Goal: Contribute content: Add original content to the website for others to see

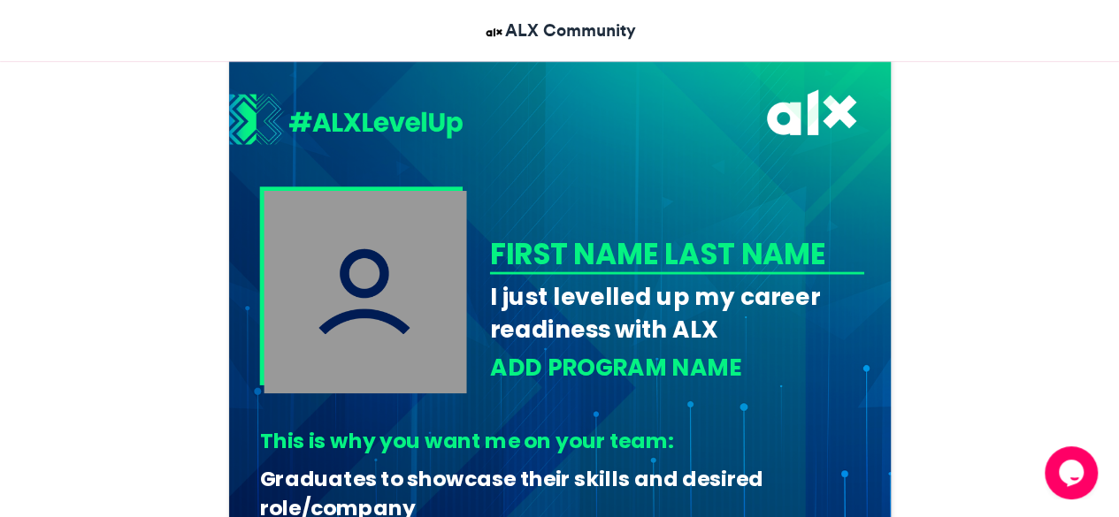
scroll to position [468, 0]
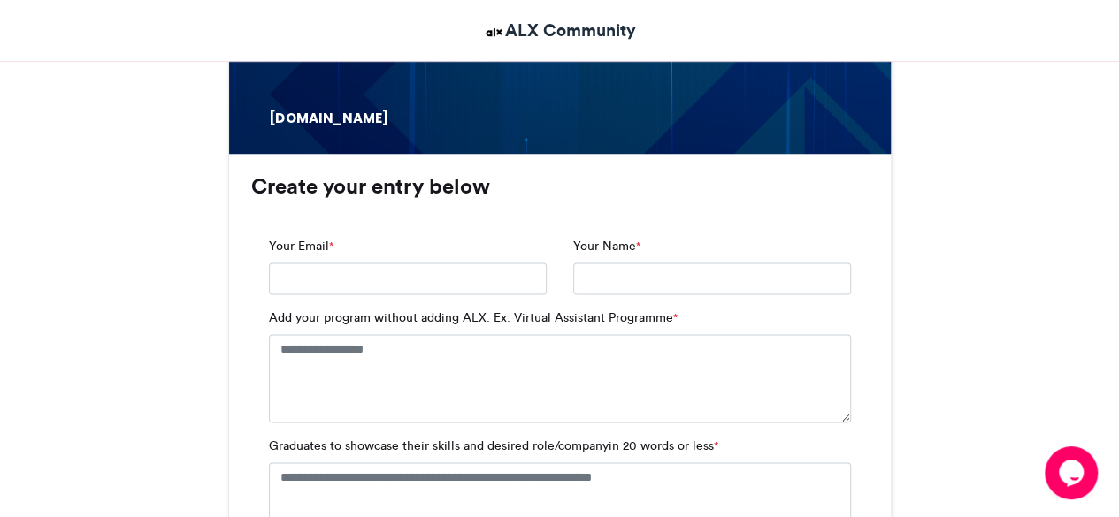
scroll to position [1069, 0]
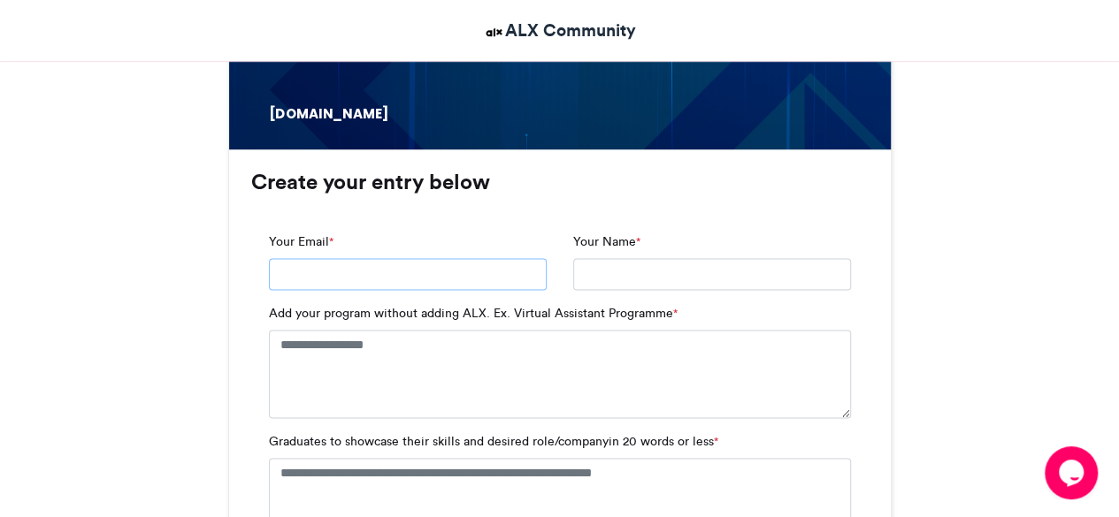
click at [309, 273] on input "Your Email *" at bounding box center [408, 274] width 278 height 32
click at [333, 276] on input "Your Email *" at bounding box center [408, 274] width 278 height 32
type input "**********"
click at [594, 266] on input "Your Name *" at bounding box center [712, 274] width 278 height 32
type input "**********"
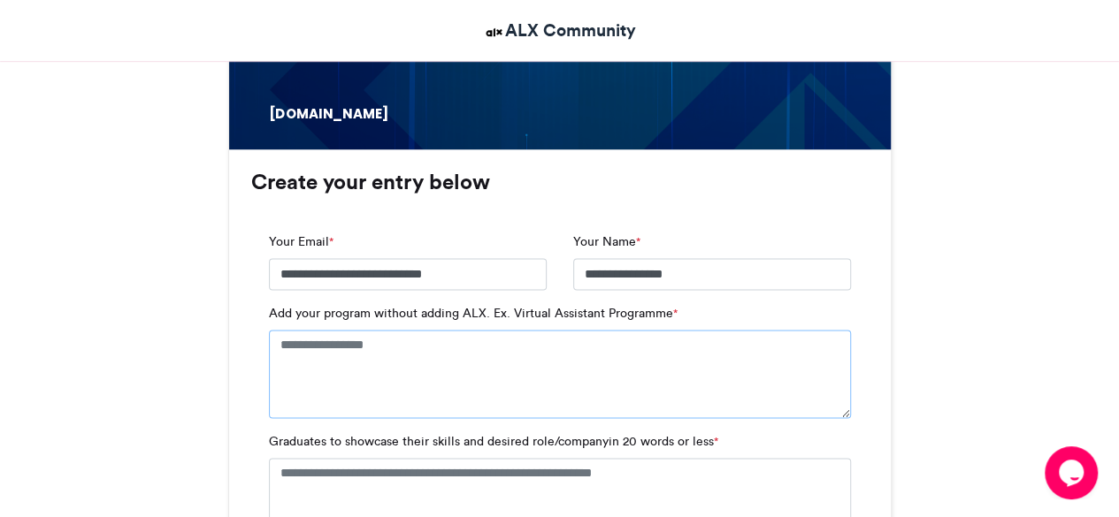
click at [389, 355] on textarea "Add your program without adding ALX. Ex. Virtual Assistant Programme *" at bounding box center [560, 374] width 582 height 88
click at [389, 355] on textarea "*" at bounding box center [560, 374] width 582 height 88
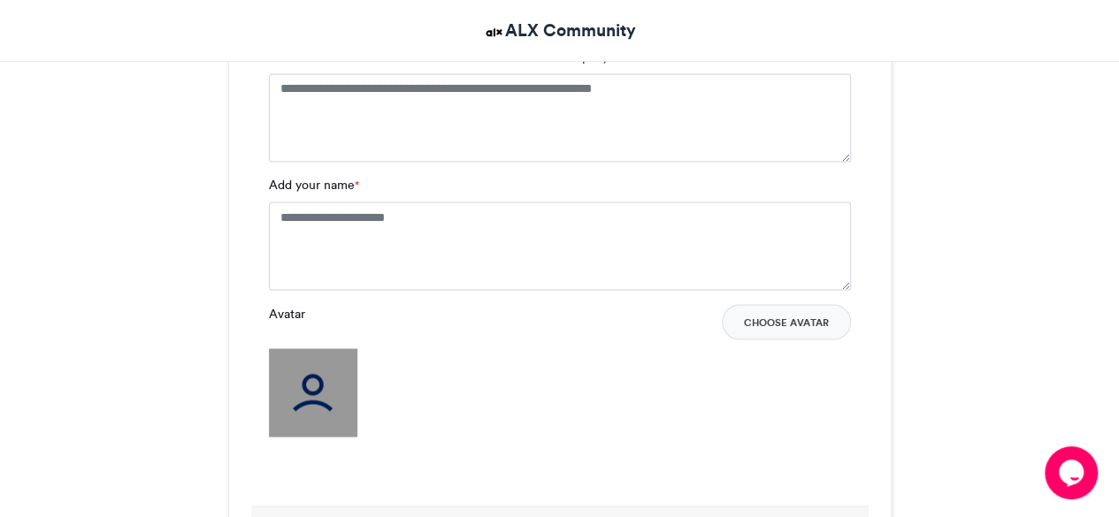
scroll to position [1536, 0]
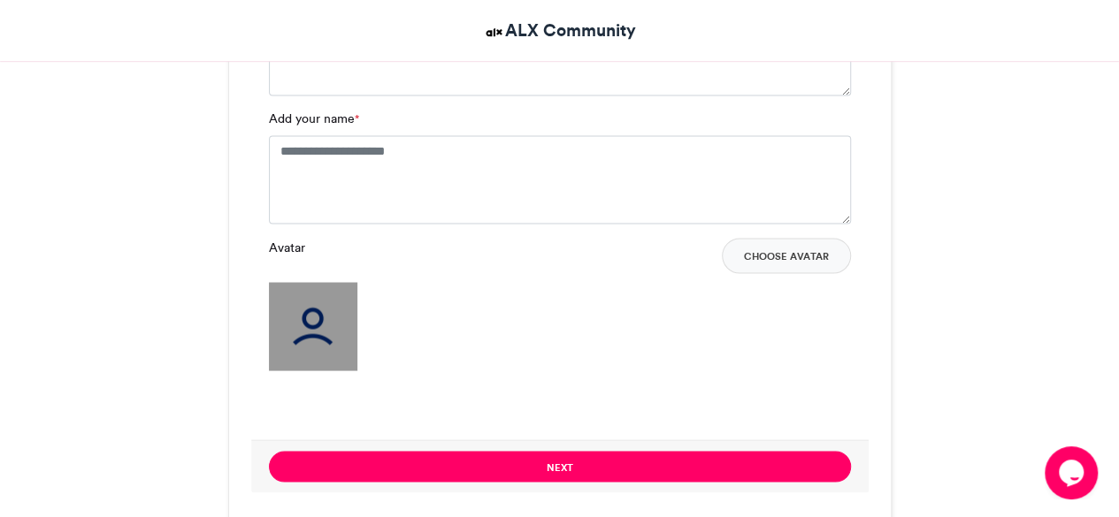
type textarea "**********"
click at [321, 169] on textarea "Add your name *" at bounding box center [560, 179] width 582 height 88
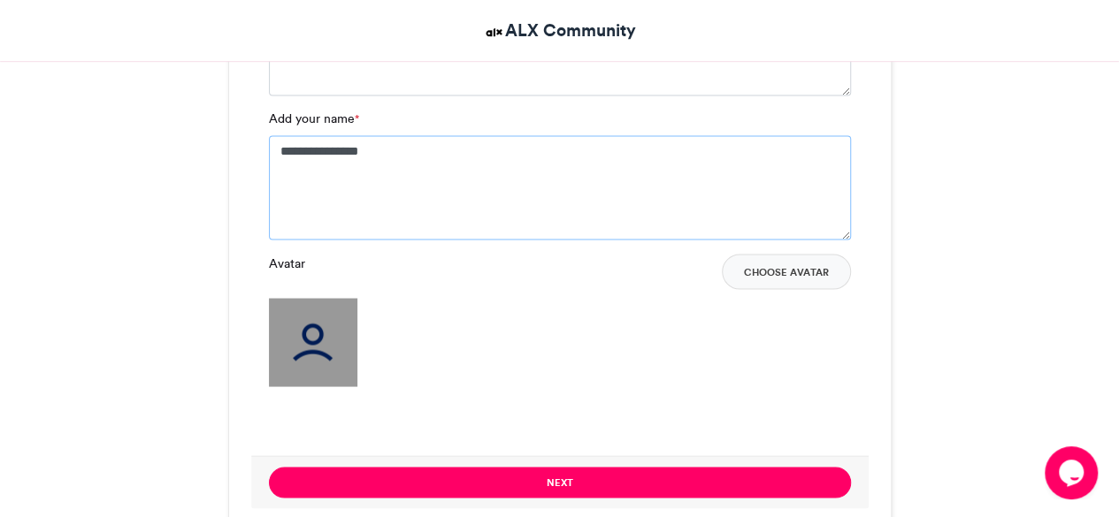
type textarea "**********"
click at [343, 358] on img at bounding box center [313, 342] width 88 height 88
click at [777, 271] on button "Choose Avatar" at bounding box center [786, 271] width 129 height 35
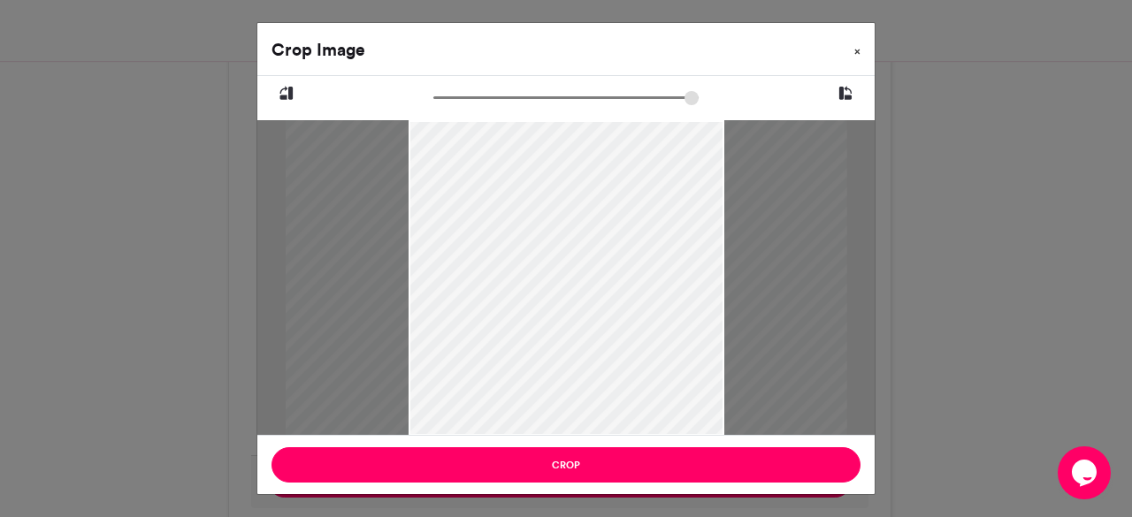
click at [861, 49] on button "×" at bounding box center [857, 48] width 34 height 50
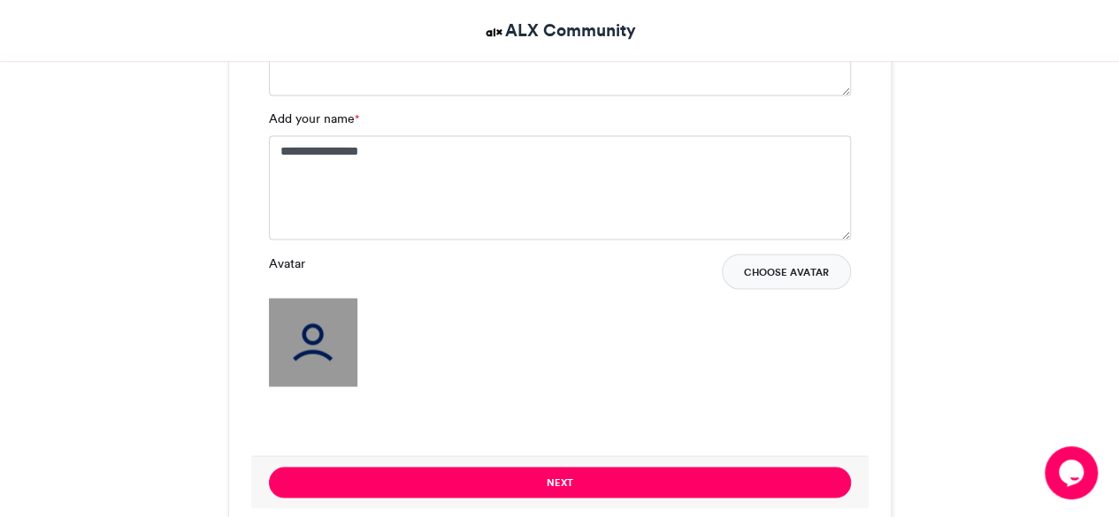
click at [818, 263] on button "Choose Avatar" at bounding box center [786, 271] width 129 height 35
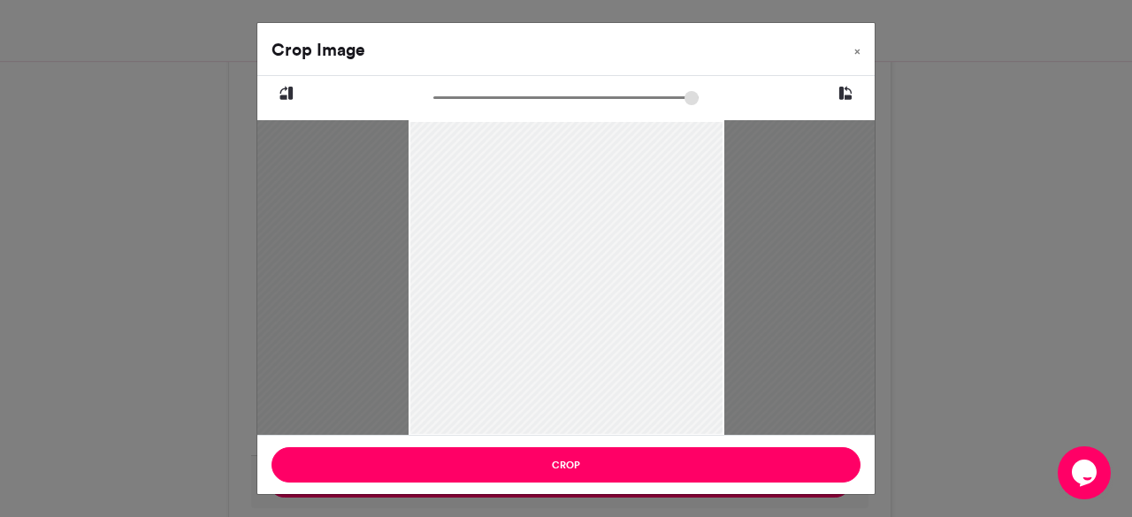
type input "******"
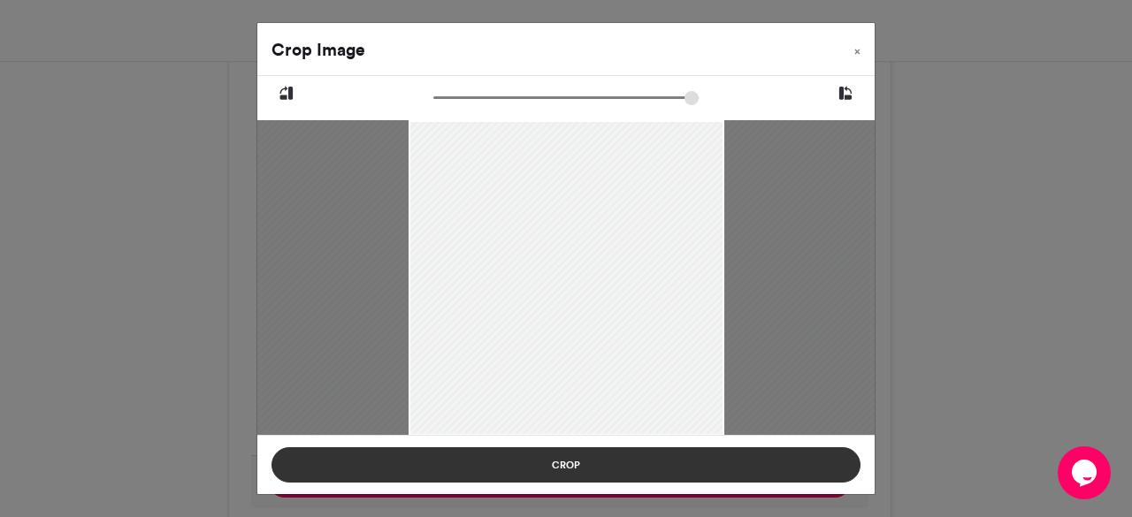
click at [566, 455] on button "Crop" at bounding box center [565, 464] width 589 height 35
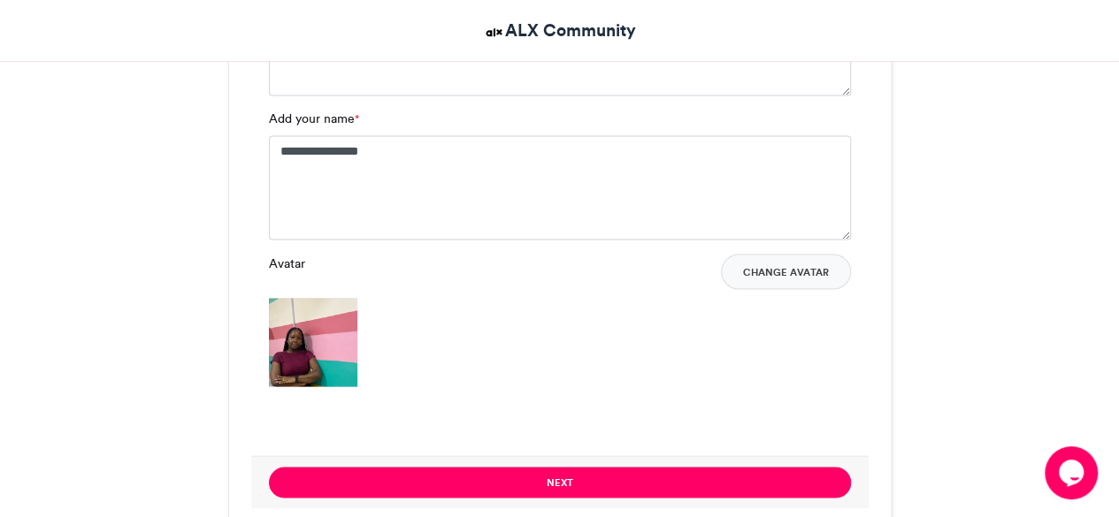
click at [336, 355] on img at bounding box center [313, 342] width 88 height 88
click at [794, 269] on button "Change Avatar" at bounding box center [786, 271] width 130 height 35
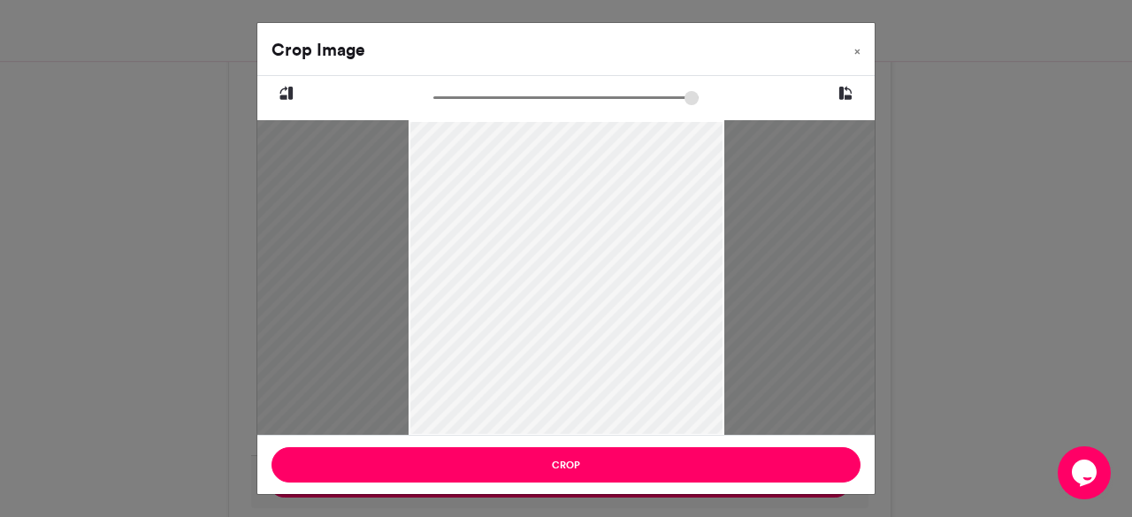
click at [521, 101] on input "zoom" at bounding box center [565, 97] width 265 height 17
click at [487, 102] on input "zoom" at bounding box center [565, 97] width 265 height 17
click at [466, 95] on input "zoom" at bounding box center [565, 97] width 265 height 17
type input "******"
click at [455, 98] on input "zoom" at bounding box center [565, 97] width 265 height 17
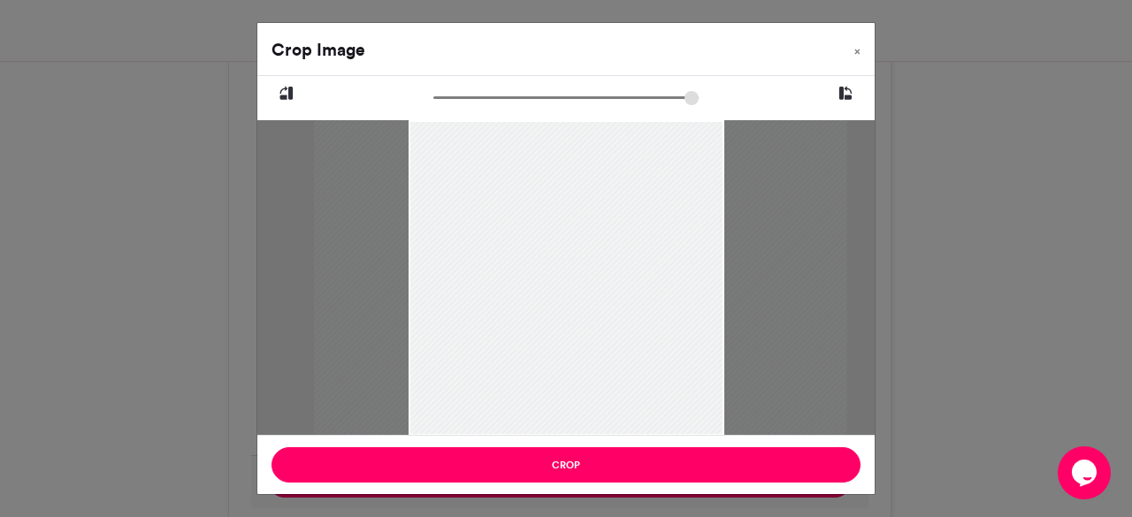
drag, startPoint x: 663, startPoint y: 256, endPoint x: 699, endPoint y: 257, distance: 35.4
click at [699, 257] on div at bounding box center [580, 277] width 532 height 710
drag, startPoint x: 615, startPoint y: 250, endPoint x: 663, endPoint y: 245, distance: 48.0
click at [663, 245] on div at bounding box center [649, 275] width 532 height 710
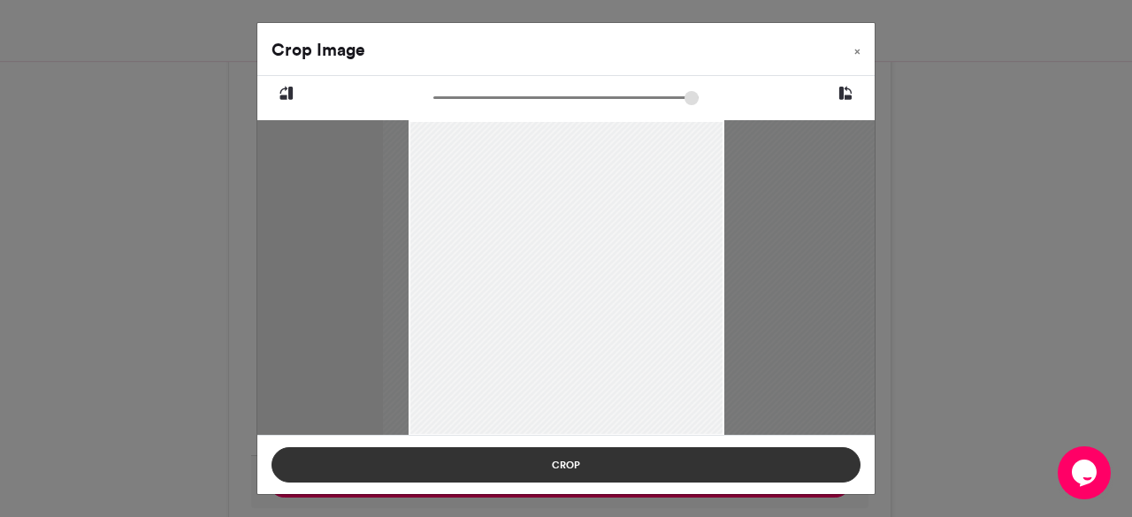
click at [658, 463] on button "Crop" at bounding box center [565, 464] width 589 height 35
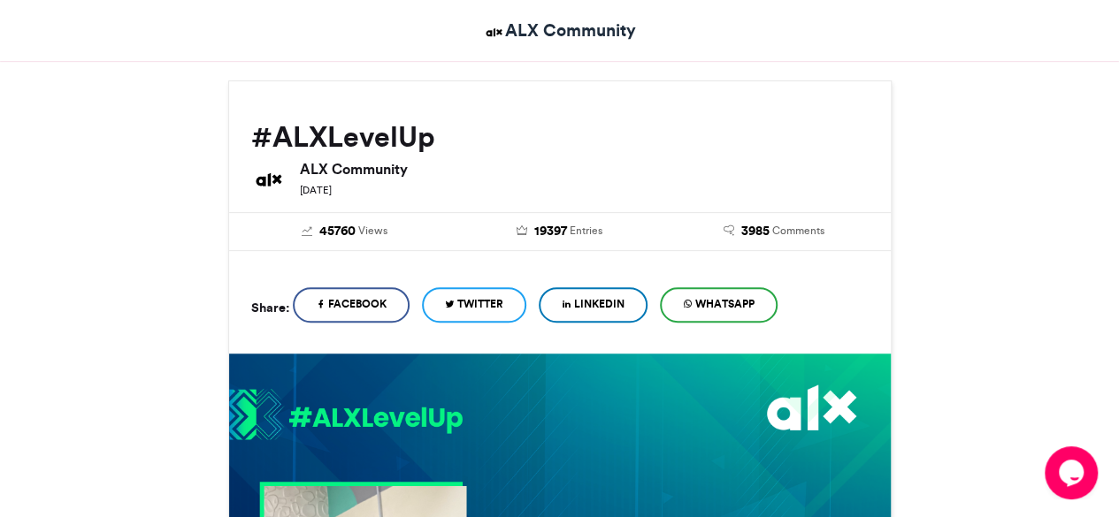
scroll to position [239, 0]
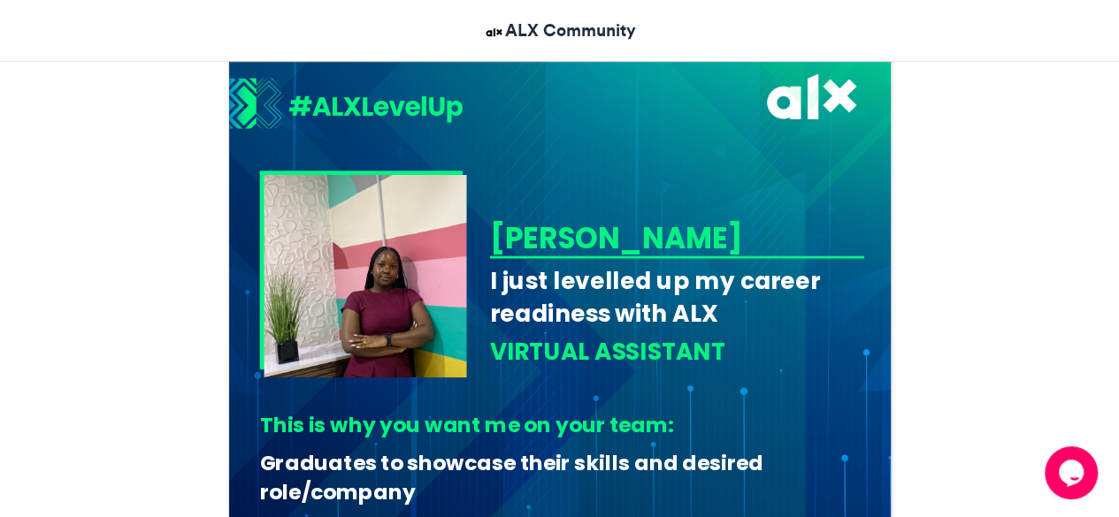
scroll to position [435, 0]
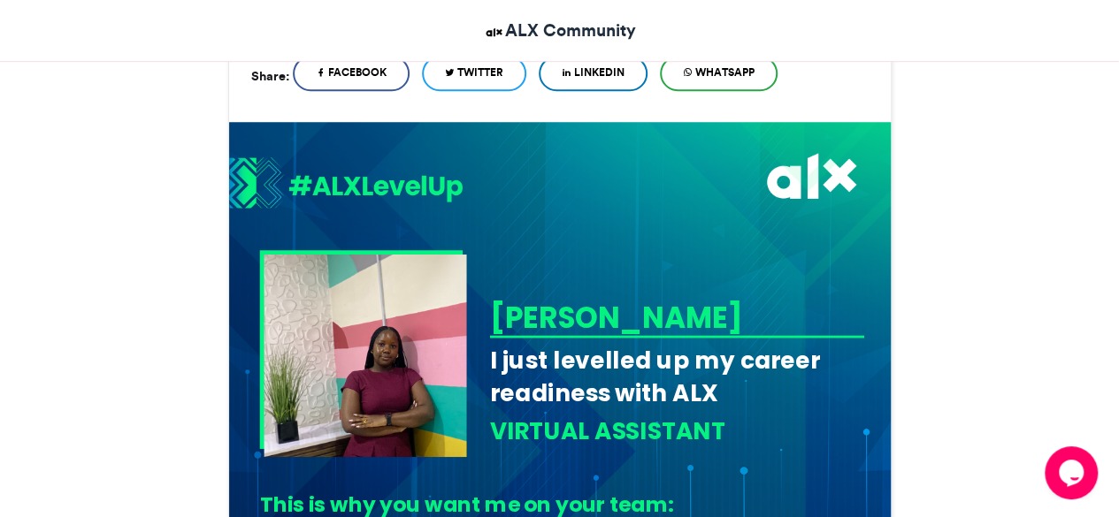
click at [428, 316] on img at bounding box center [365, 355] width 202 height 202
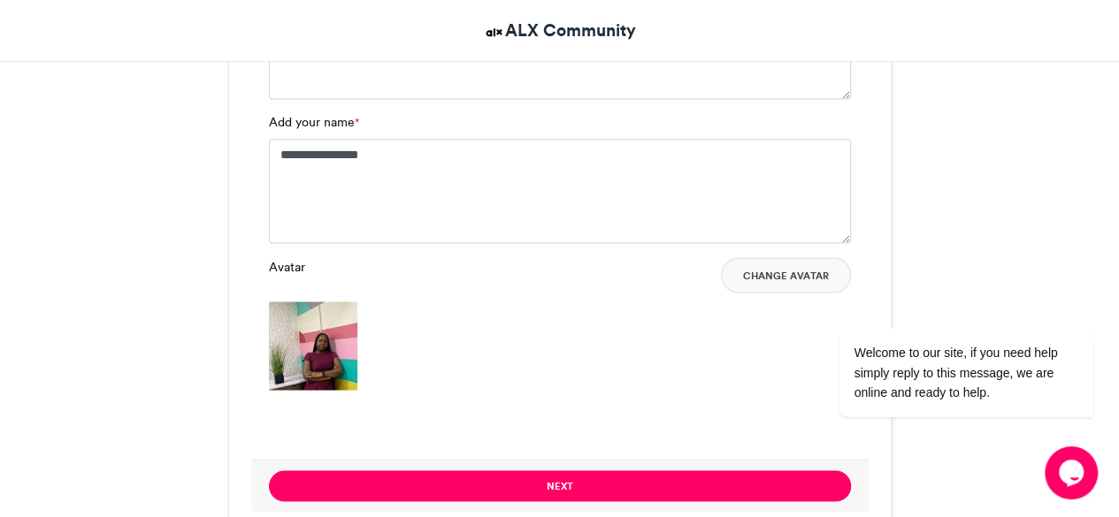
scroll to position [1528, 0]
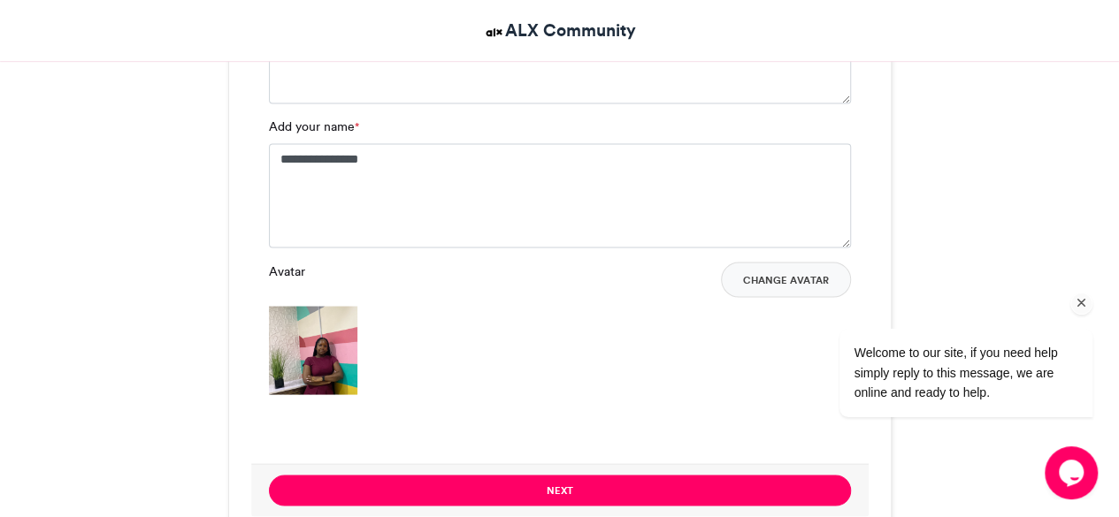
click at [820, 278] on div "Welcome to our site, if you need help simply reply to this message, we are onli…" at bounding box center [942, 299] width 318 height 269
click at [748, 277] on button "Change Avatar" at bounding box center [786, 279] width 130 height 35
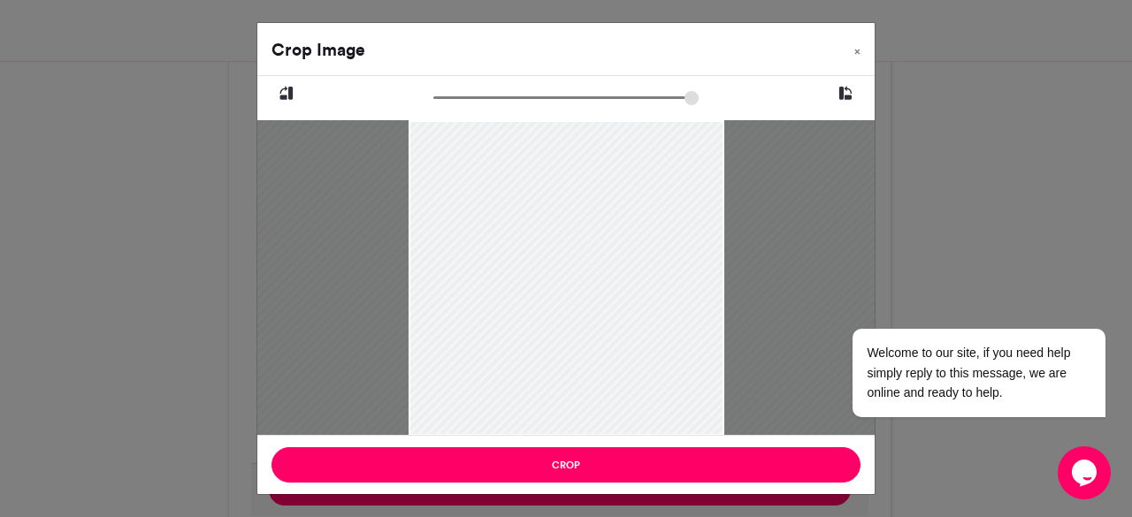
click at [476, 103] on input "zoom" at bounding box center [565, 97] width 265 height 17
type input "******"
click at [463, 97] on input "zoom" at bounding box center [565, 97] width 265 height 17
drag, startPoint x: 561, startPoint y: 267, endPoint x: 550, endPoint y: 259, distance: 13.3
drag, startPoint x: 550, startPoint y: 259, endPoint x: 531, endPoint y: 164, distance: 97.5
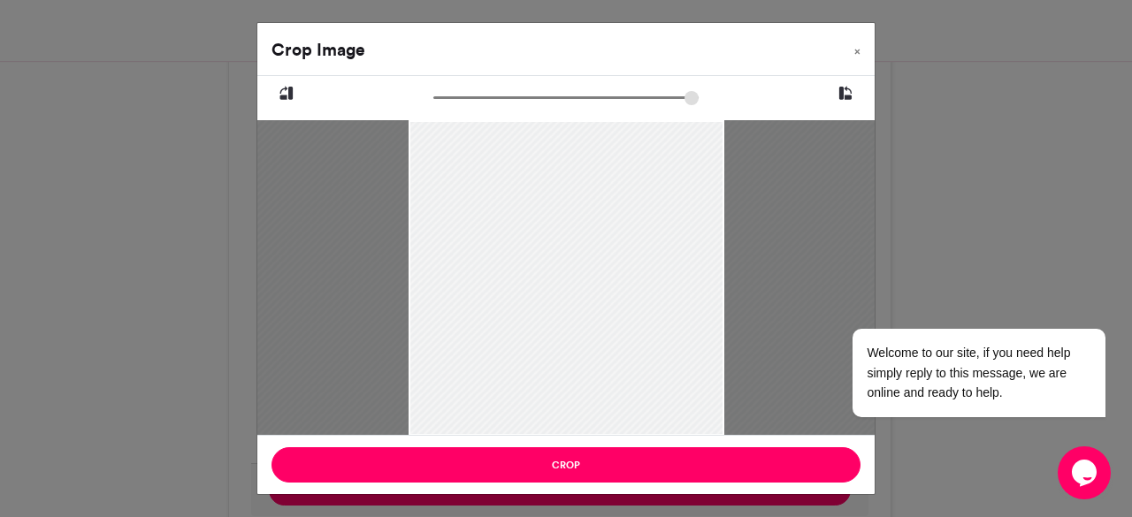
click at [531, 164] on div at bounding box center [566, 279] width 654 height 872
drag, startPoint x: 532, startPoint y: 180, endPoint x: 568, endPoint y: 149, distance: 47.0
click at [568, 149] on div at bounding box center [601, 249] width 654 height 872
drag, startPoint x: 569, startPoint y: 144, endPoint x: 562, endPoint y: 86, distance: 58.8
click at [562, 86] on div at bounding box center [565, 255] width 617 height 359
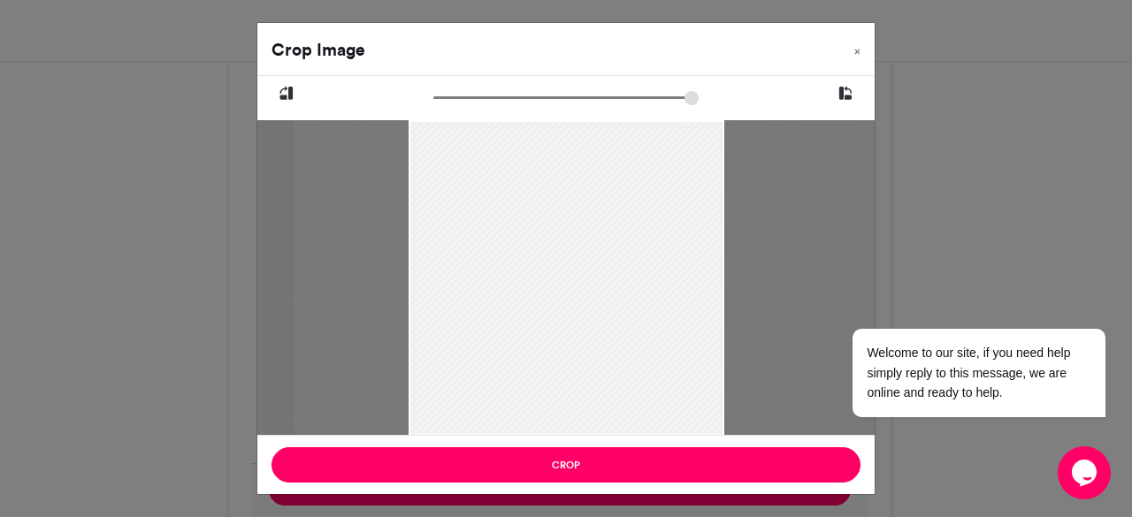
drag, startPoint x: 607, startPoint y: 248, endPoint x: 632, endPoint y: 244, distance: 26.0
click at [632, 244] on div at bounding box center [620, 185] width 654 height 872
click at [469, 97] on input "zoom" at bounding box center [565, 97] width 265 height 17
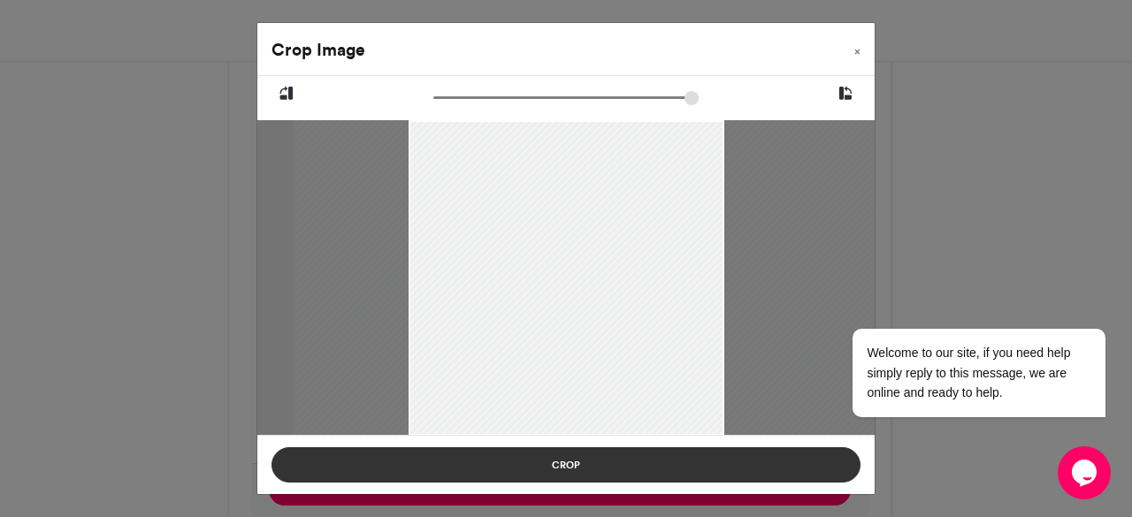
click at [638, 455] on button "Crop" at bounding box center [565, 464] width 589 height 35
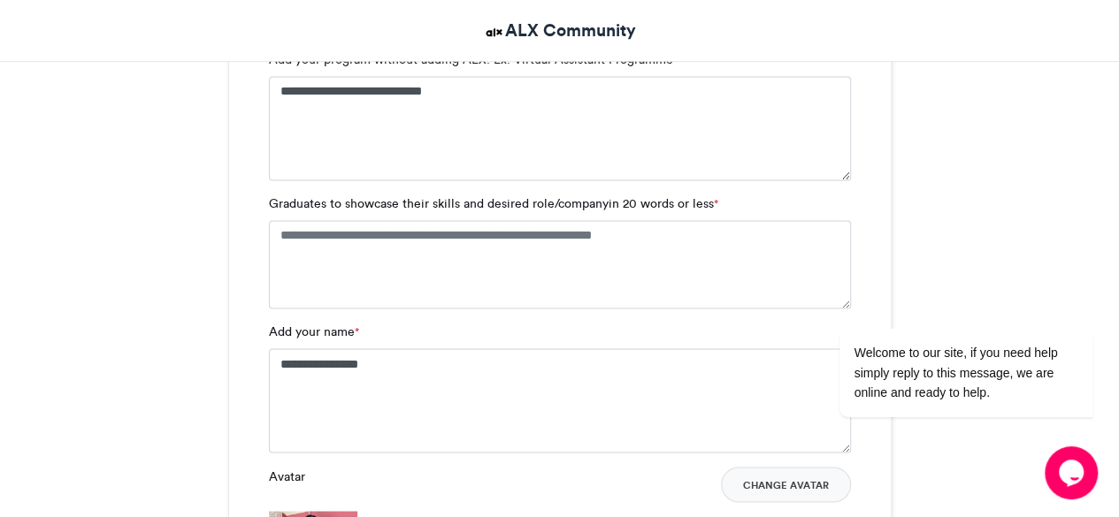
scroll to position [1276, 0]
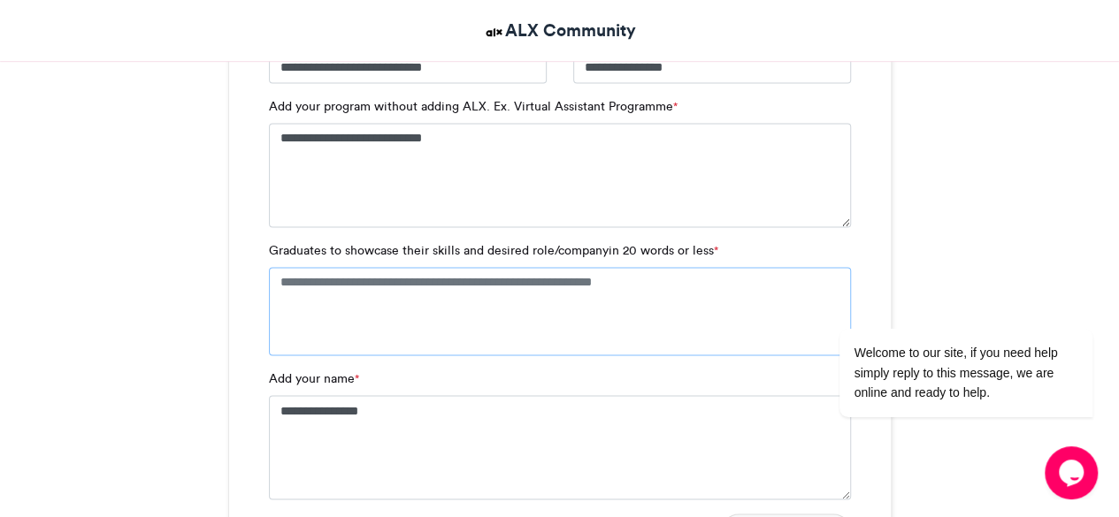
click at [474, 283] on textarea "Graduates to showcase their skills and desired role/companyin 20 words or less *" at bounding box center [560, 311] width 582 height 88
click at [421, 304] on textarea "Graduates to showcase their skills and desired role/companyin 20 words or less *" at bounding box center [560, 311] width 582 height 88
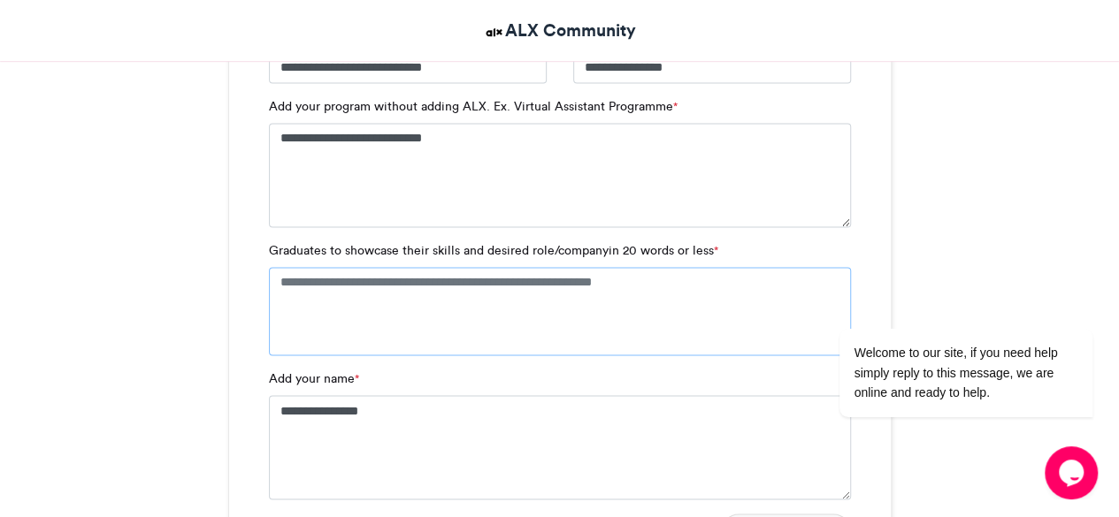
click at [421, 304] on textarea "Graduates to showcase their skills and desired role/companyin 20 words or less *" at bounding box center [560, 311] width 582 height 88
click at [523, 312] on textarea "Graduates to showcase their skills and desired role/companyin 20 words or less *" at bounding box center [560, 311] width 582 height 88
click at [491, 293] on textarea "Graduates to showcase their skills and desired role/companyin 20 words or less *" at bounding box center [560, 311] width 582 height 88
click at [334, 300] on textarea "Graduates to showcase their skills and desired role/companyin 20 words or less *" at bounding box center [560, 311] width 582 height 88
